Goal: Check status: Check status

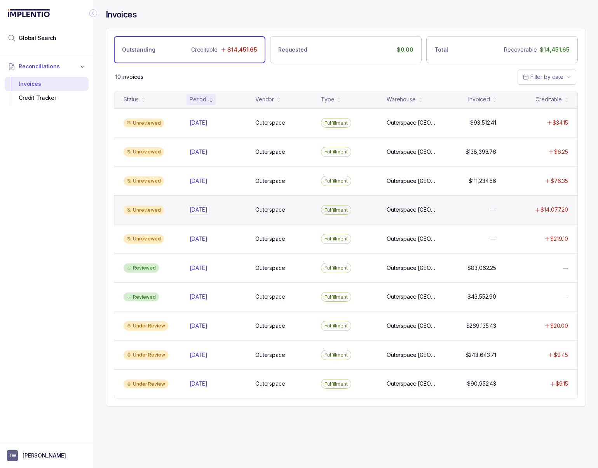
click at [195, 209] on p "[DATE]" at bounding box center [199, 210] width 22 height 9
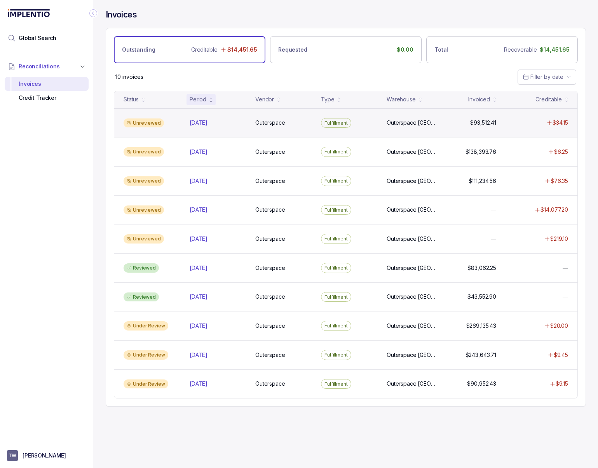
click at [184, 121] on div "Unreviewed [DATE] [DATE] Outerspace Outerspace Fulfillment [GEOGRAPHIC_DATA] [G…" at bounding box center [345, 122] width 463 height 29
click at [208, 122] on p "[DATE]" at bounding box center [199, 123] width 18 height 8
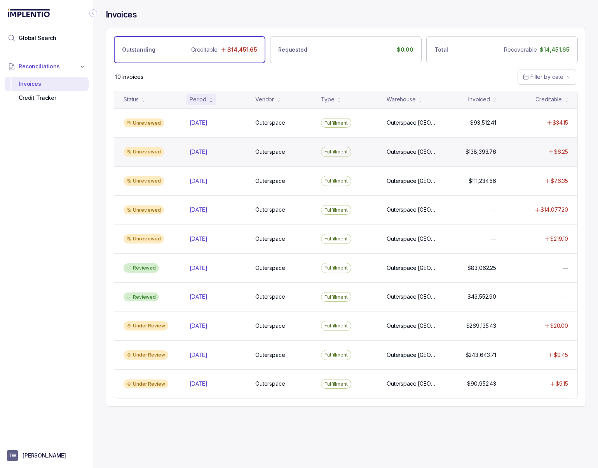
click at [194, 158] on div "Unreviewed [DATE] [DATE] Outerspace Outerspace Fulfillment [GEOGRAPHIC_DATA] [G…" at bounding box center [345, 151] width 463 height 29
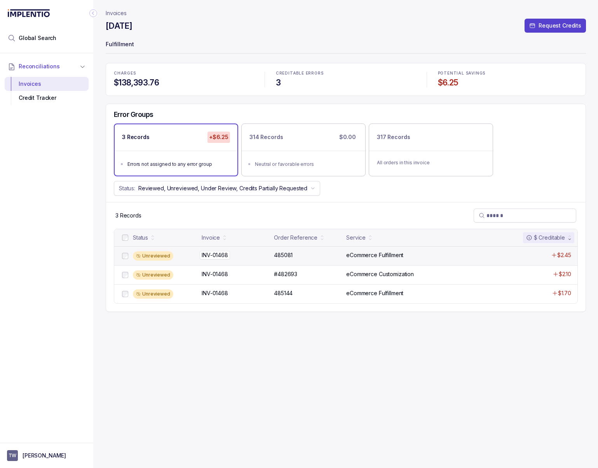
click at [229, 259] on div "Unreviewed INV-01468 INV-01468 485081 485081 eCommerce Fulfillment $2.45" at bounding box center [345, 255] width 463 height 19
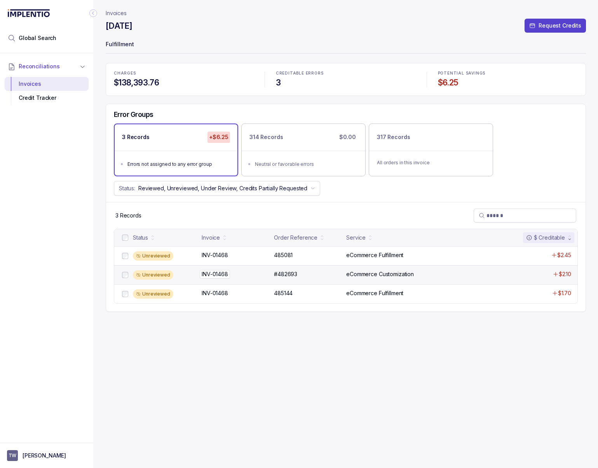
click at [260, 271] on div "INV-01468 INV-01468" at bounding box center [236, 275] width 68 height 8
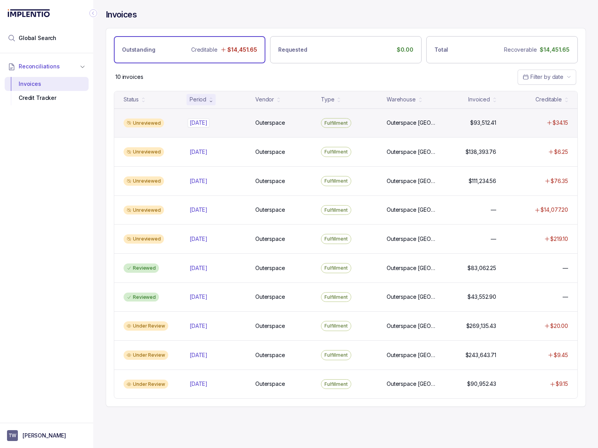
click at [205, 123] on p "[DATE]" at bounding box center [199, 123] width 22 height 9
click at [210, 120] on p "[DATE]" at bounding box center [199, 123] width 22 height 9
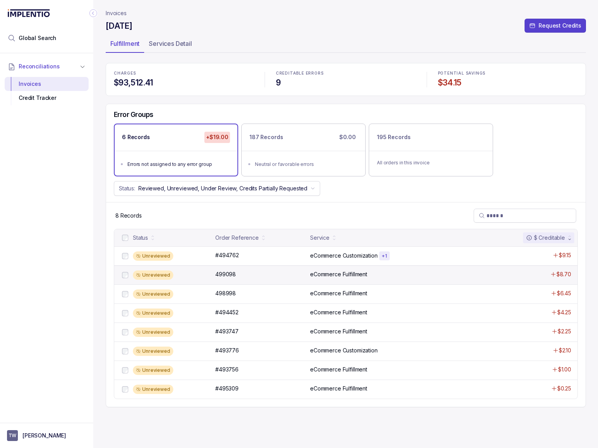
click at [347, 274] on p "eCommerce Fulfillment" at bounding box center [338, 275] width 57 height 8
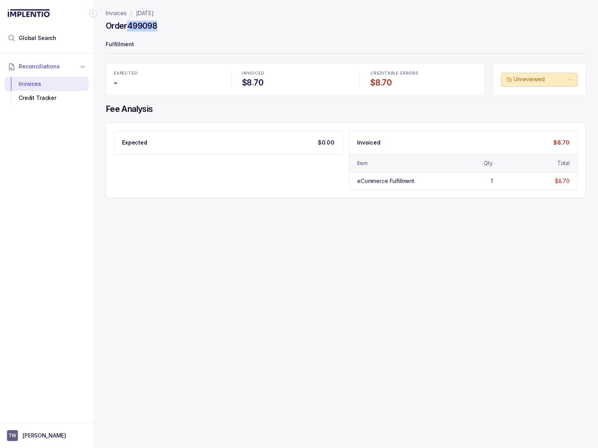
drag, startPoint x: 177, startPoint y: 34, endPoint x: 126, endPoint y: 21, distance: 52.5
click at [126, 21] on div "Order 499098" at bounding box center [346, 27] width 481 height 14
click at [91, 13] on icon "Collapse Icon" at bounding box center [93, 13] width 8 height 8
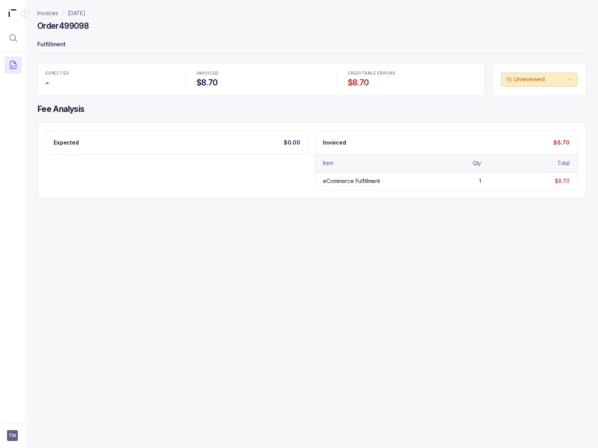
click at [25, 12] on icon "Collapse Icon" at bounding box center [25, 13] width 8 height 8
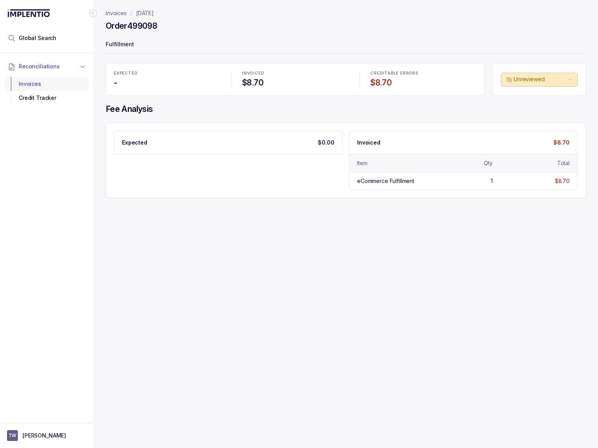
click at [31, 82] on div "Invoices" at bounding box center [47, 84] width 72 height 14
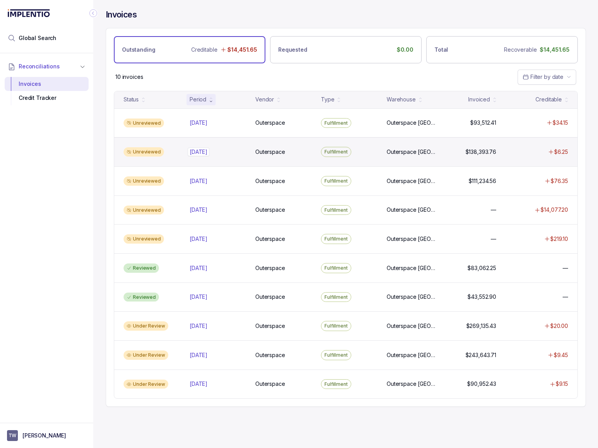
click at [199, 154] on div "[DATE] [DATE]" at bounding box center [199, 152] width 18 height 8
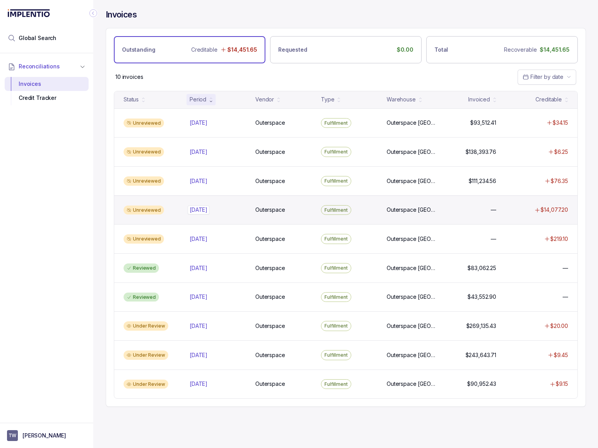
click at [208, 213] on div "[DATE] [DATE]" at bounding box center [199, 210] width 18 height 8
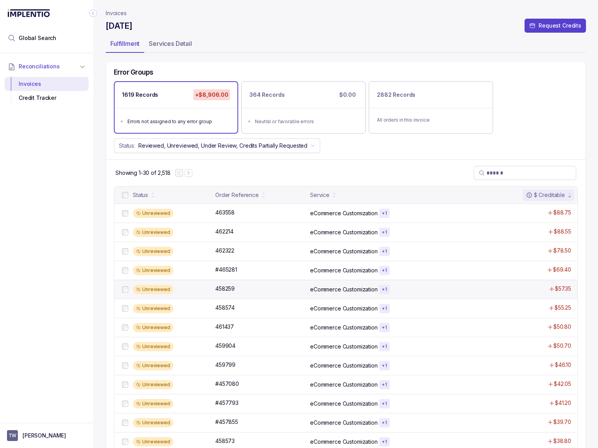
scroll to position [52, 0]
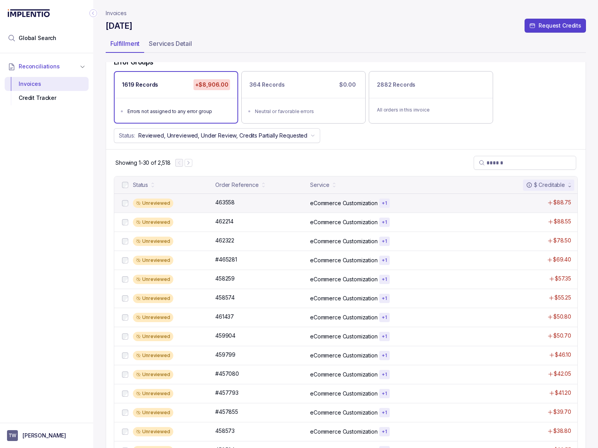
click at [180, 197] on div "Unreviewed 463558 463558 eCommerce Customization + 1 $88.75" at bounding box center [345, 203] width 463 height 19
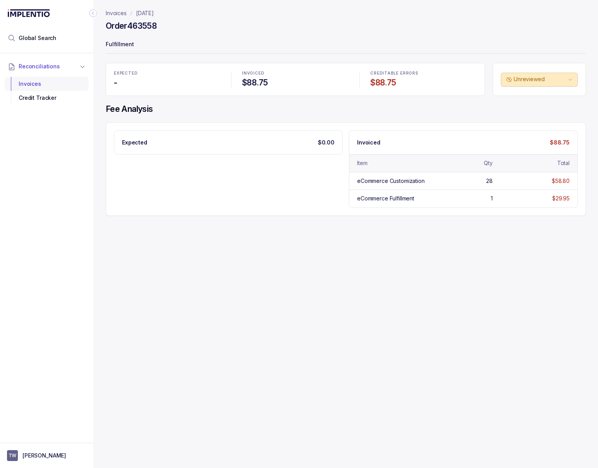
click at [30, 80] on div "Invoices" at bounding box center [47, 84] width 72 height 14
click at [112, 13] on p "Invoices" at bounding box center [116, 13] width 21 height 8
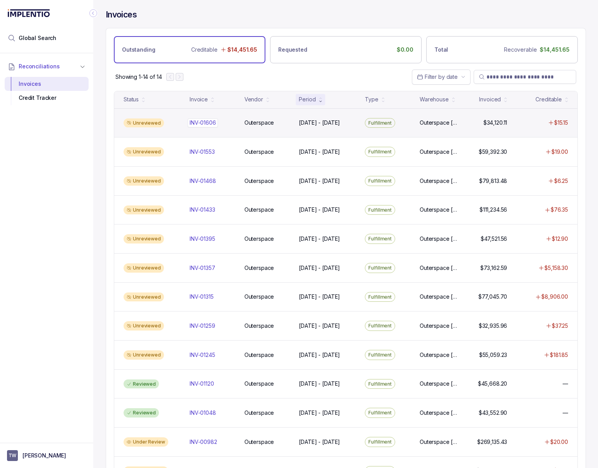
click at [221, 122] on div "INV-01606 INV-01606" at bounding box center [212, 123] width 45 height 8
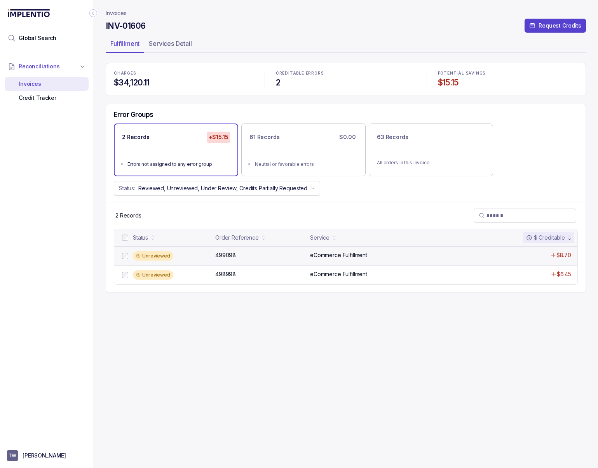
click at [281, 262] on div "Unreviewed 499098 499098 eCommerce Fulfillment $8.70" at bounding box center [345, 255] width 463 height 19
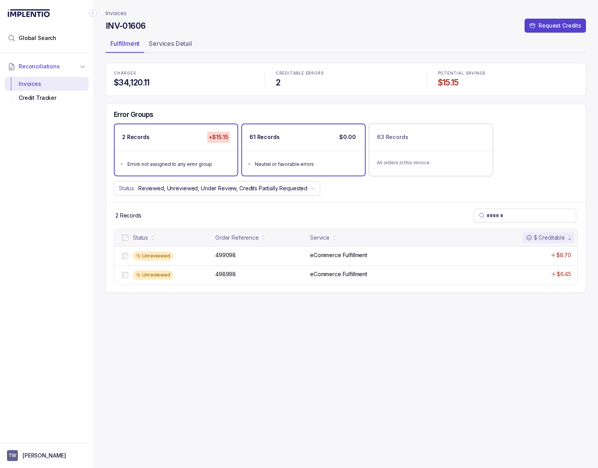
click at [340, 151] on ul "Neutral or favorable errors" at bounding box center [303, 163] width 123 height 25
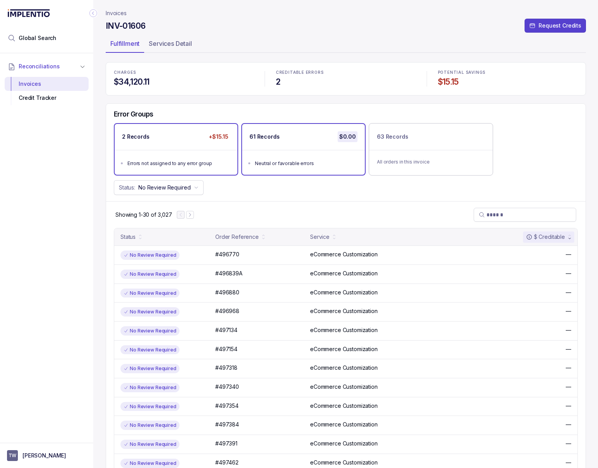
click at [190, 145] on div "2 Records +$15.15" at bounding box center [176, 137] width 123 height 26
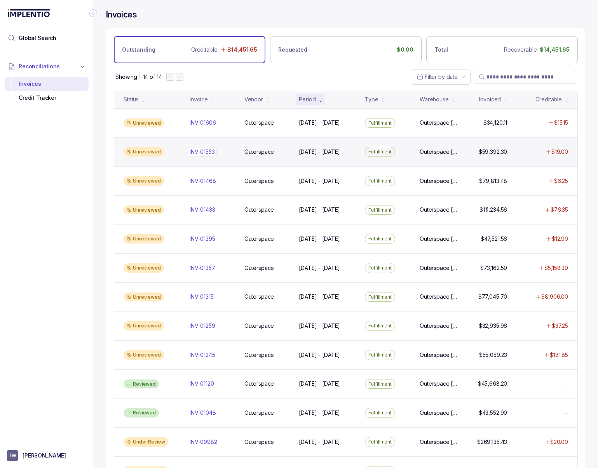
click at [200, 152] on p "INV-01553" at bounding box center [202, 152] width 29 height 9
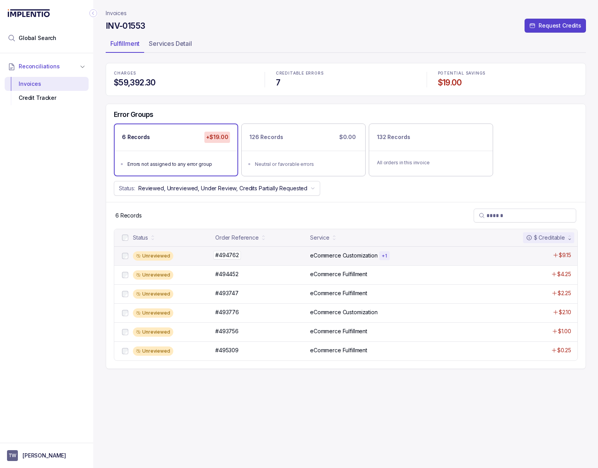
click at [231, 256] on p "#494762" at bounding box center [227, 255] width 28 height 9
